Goal: Information Seeking & Learning: Learn about a topic

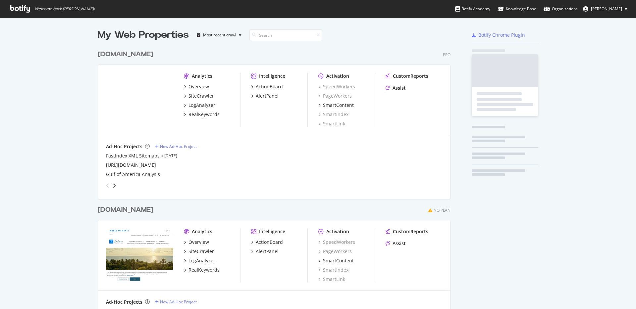
scroll to position [304, 626]
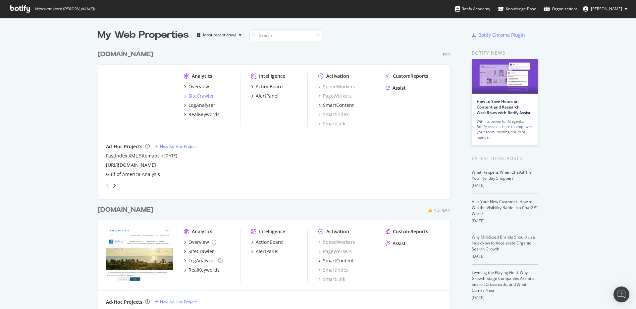
click at [203, 95] on div "SiteCrawler" at bounding box center [200, 96] width 25 height 7
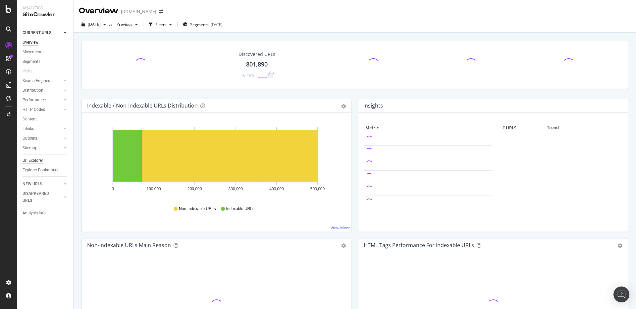
click at [32, 160] on div "Url Explorer" at bounding box center [33, 160] width 21 height 7
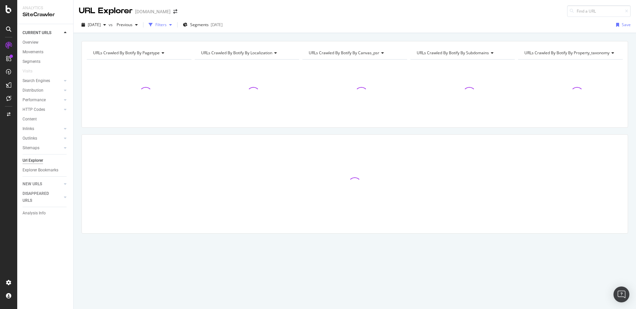
click at [167, 25] on div "Filters" at bounding box center [160, 25] width 11 height 6
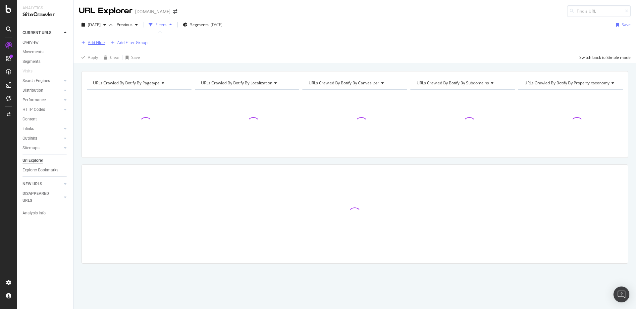
click at [98, 45] on div "Add Filter" at bounding box center [97, 43] width 18 height 6
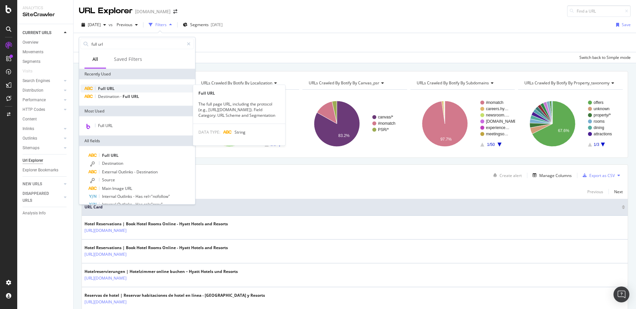
type input "full url"
click at [108, 91] on span "URL" at bounding box center [111, 89] width 8 height 6
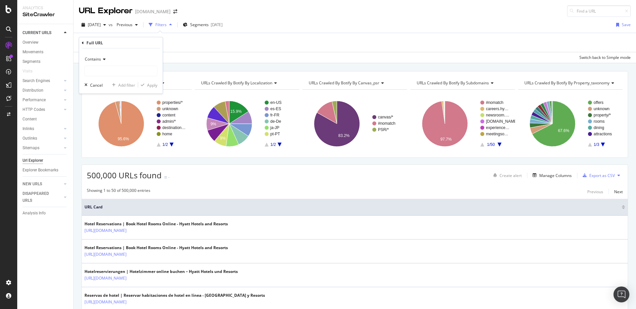
click at [99, 61] on span "Contains" at bounding box center [93, 59] width 16 height 6
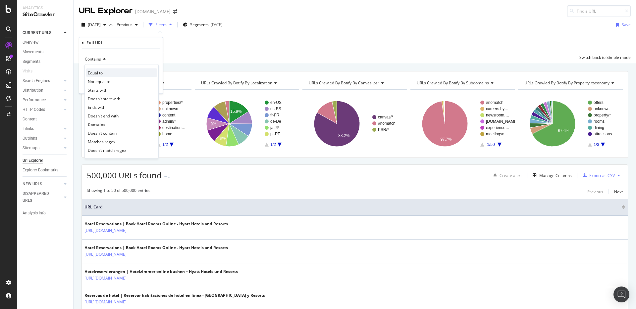
click at [98, 71] on span "Equal to" at bounding box center [95, 73] width 15 height 6
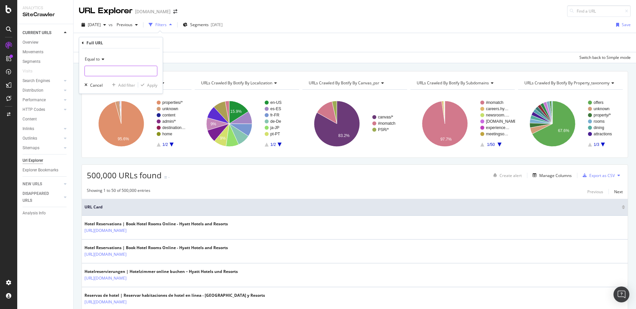
click at [109, 71] on input "text" at bounding box center [121, 71] width 72 height 11
paste input "[URL][DOMAIN_NAME]"
type input "[URL][DOMAIN_NAME]"
click at [141, 84] on icon "button" at bounding box center [143, 85] width 4 height 4
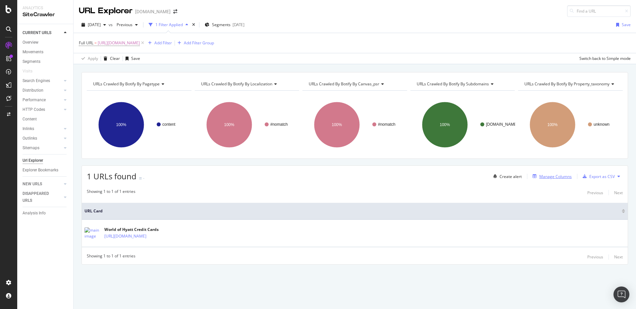
click at [542, 178] on div "Manage Columns" at bounding box center [555, 177] width 32 height 6
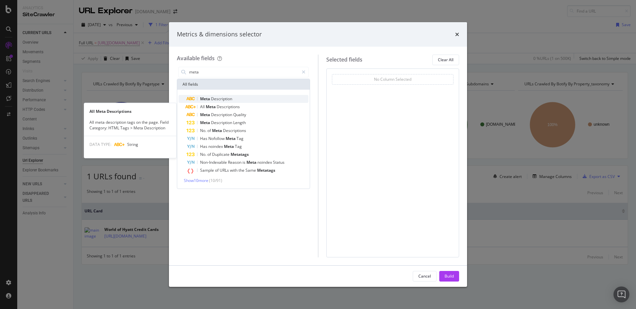
type input "meta"
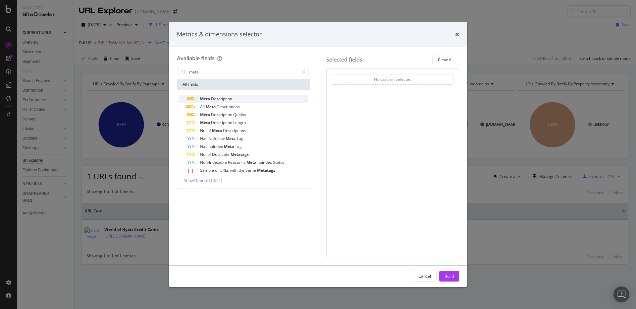
click at [245, 97] on div "Meta Description" at bounding box center [247, 99] width 122 height 8
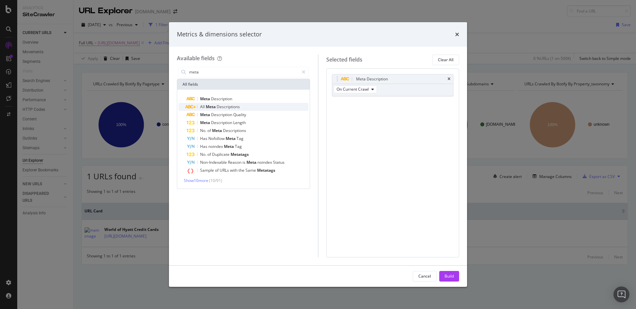
click at [223, 108] on span "Descriptions" at bounding box center [228, 107] width 23 height 6
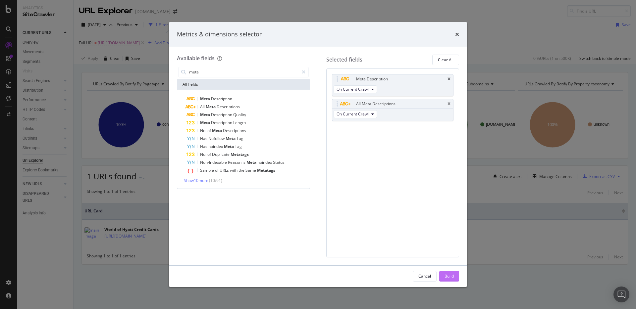
click at [447, 271] on div "Build" at bounding box center [448, 276] width 9 height 10
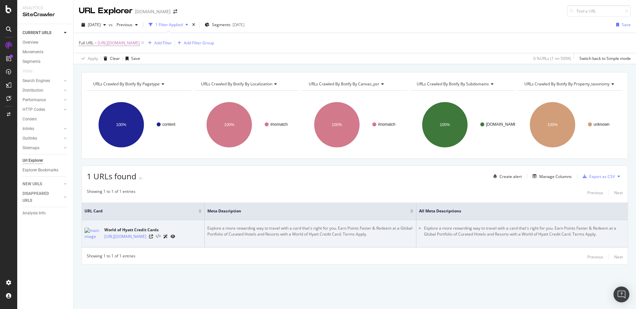
click at [161, 236] on icon at bounding box center [158, 236] width 5 height 5
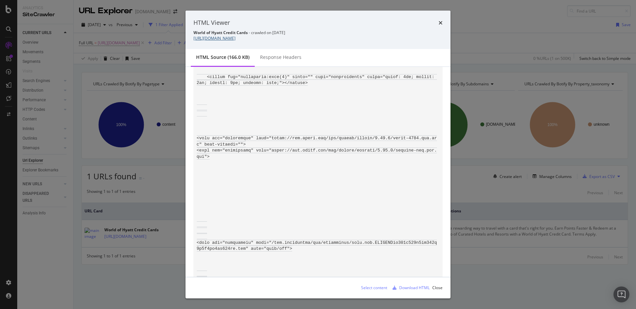
scroll to position [548, 0]
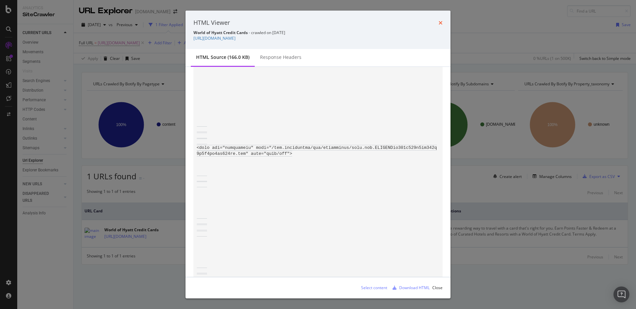
click at [439, 24] on icon "times" at bounding box center [440, 22] width 4 height 5
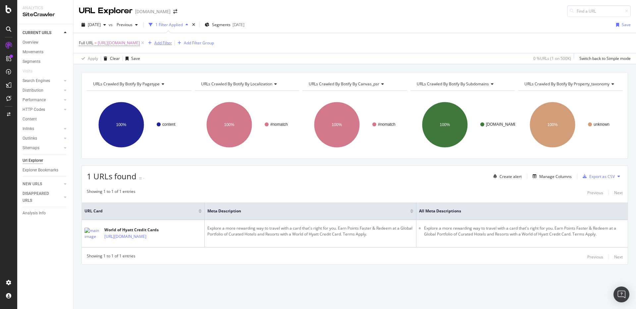
click at [172, 43] on div "Add Filter" at bounding box center [163, 43] width 18 height 6
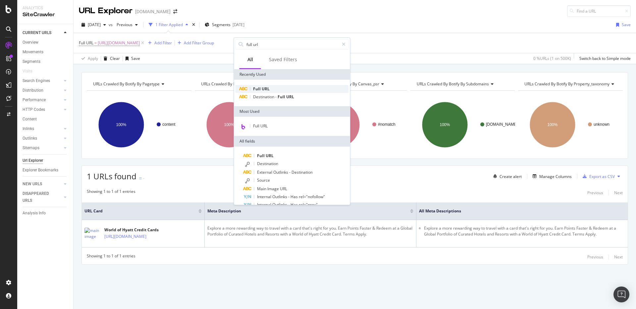
click at [258, 86] on div "Full URL" at bounding box center [291, 89] width 113 height 8
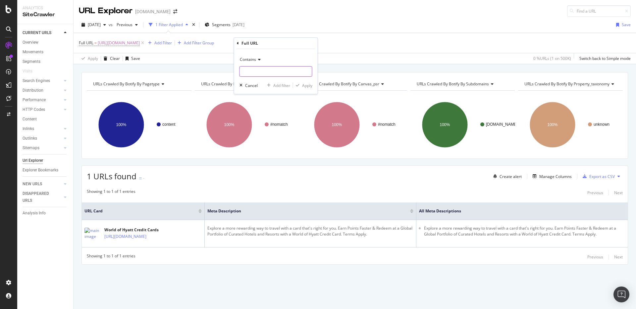
click at [258, 67] on input "text" at bounding box center [276, 71] width 72 height 11
paste input "[URL][DOMAIN_NAME]"
type input "[URL][DOMAIN_NAME]"
click at [306, 85] on div "Apply" at bounding box center [307, 86] width 10 height 6
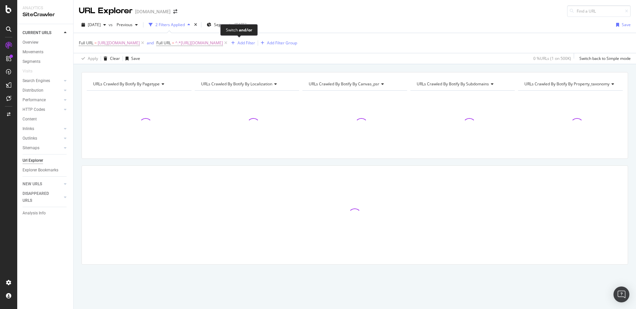
drag, startPoint x: 239, startPoint y: 43, endPoint x: 244, endPoint y: 48, distance: 6.6
click at [154, 43] on div "and" at bounding box center [150, 43] width 7 height 6
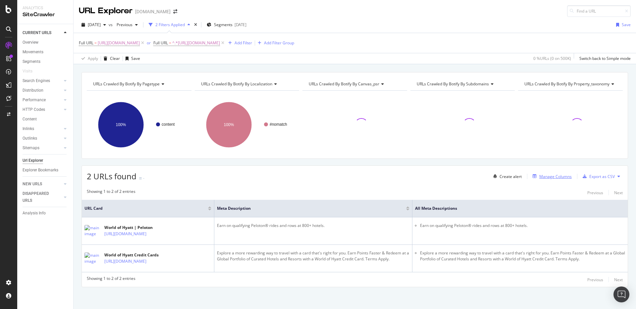
click at [549, 180] on div "Manage Columns" at bounding box center [551, 176] width 42 height 7
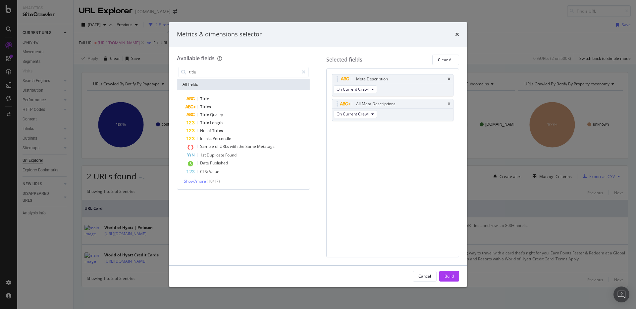
click at [234, 93] on div "Title Titles Title Quality Title Length No. of Titles Inlinks Percentile Sample…" at bounding box center [243, 140] width 132 height 100
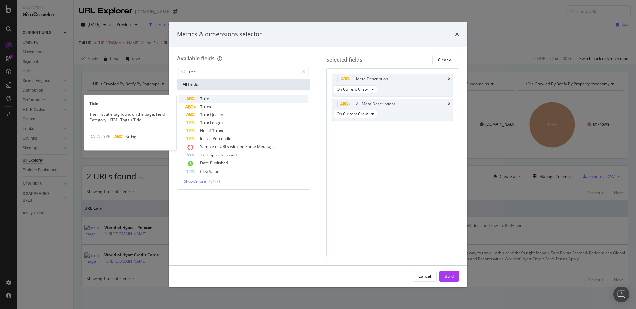
click at [239, 98] on div "Title" at bounding box center [247, 99] width 122 height 8
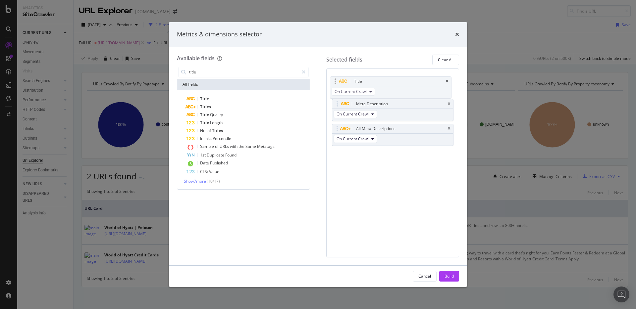
drag, startPoint x: 337, startPoint y: 128, endPoint x: 335, endPoint y: 81, distance: 47.4
click at [335, 81] on body "Analytics SiteCrawler CURRENT URLS Overview Movements Segments Visits Search En…" at bounding box center [318, 154] width 636 height 309
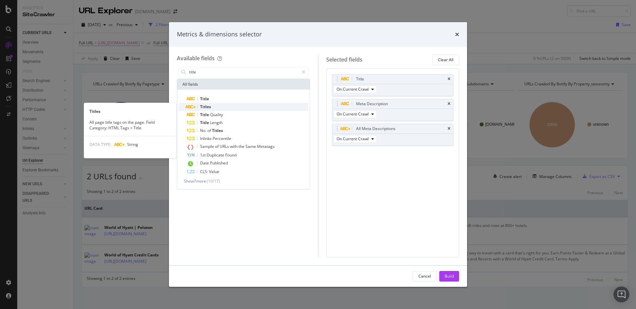
click at [196, 108] on div "Titles" at bounding box center [247, 107] width 122 height 8
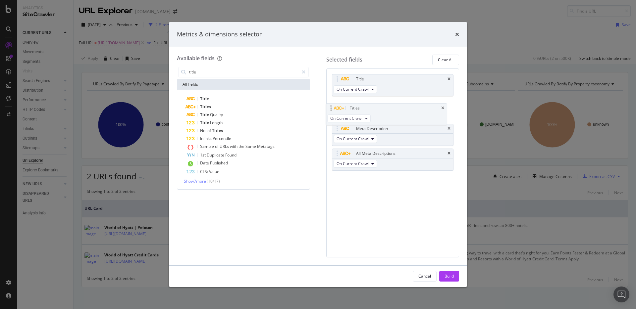
drag, startPoint x: 336, startPoint y: 155, endPoint x: 330, endPoint y: 109, distance: 46.4
click at [330, 109] on body "Analytics SiteCrawler CURRENT URLS Overview Movements Segments Visits Search En…" at bounding box center [318, 154] width 636 height 309
drag, startPoint x: 212, startPoint y: 73, endPoint x: 182, endPoint y: 74, distance: 30.1
click at [182, 74] on div "title" at bounding box center [243, 72] width 130 height 11
drag, startPoint x: 220, startPoint y: 72, endPoint x: 175, endPoint y: 70, distance: 44.8
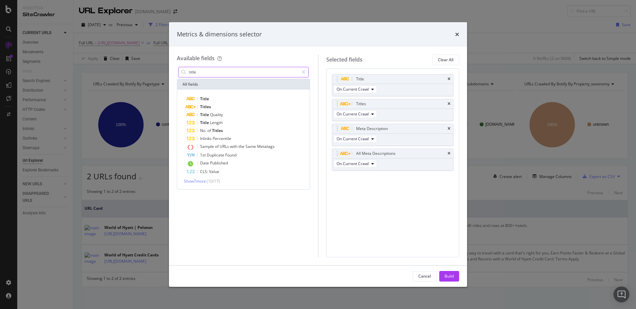
click at [175, 70] on div "Available fields title All fields Title Titles Title Quality Title Length No. o…" at bounding box center [318, 156] width 298 height 219
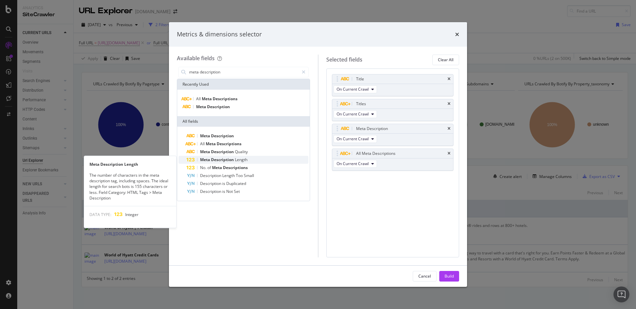
click at [238, 159] on span "Length" at bounding box center [241, 160] width 13 height 6
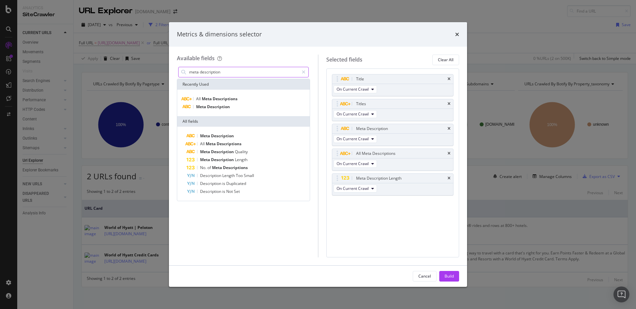
drag, startPoint x: 226, startPoint y: 74, endPoint x: 153, endPoint y: 74, distance: 73.2
click at [153, 74] on div "Metrics & dimensions selector Available fields meta description Recently Used A…" at bounding box center [318, 154] width 636 height 309
drag, startPoint x: 228, startPoint y: 72, endPoint x: 164, endPoint y: 66, distance: 64.8
click at [164, 66] on div "Metrics & dimensions selector Available fields meta description Recently Used A…" at bounding box center [318, 154] width 636 height 309
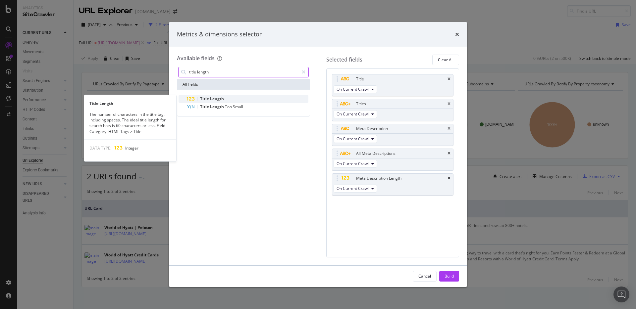
type input "title length"
click at [230, 99] on div "Title Length" at bounding box center [247, 99] width 122 height 8
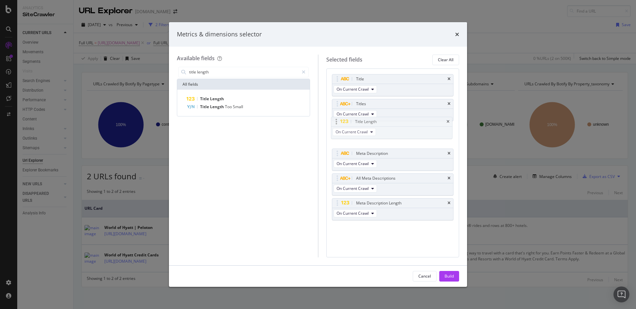
drag, startPoint x: 339, startPoint y: 204, endPoint x: 338, endPoint y: 123, distance: 80.8
click at [338, 123] on body "Analytics SiteCrawler CURRENT URLS Overview Movements Segments Visits Search En…" at bounding box center [318, 154] width 636 height 309
click at [453, 273] on div "Build" at bounding box center [448, 276] width 9 height 10
